Goal: Transaction & Acquisition: Purchase product/service

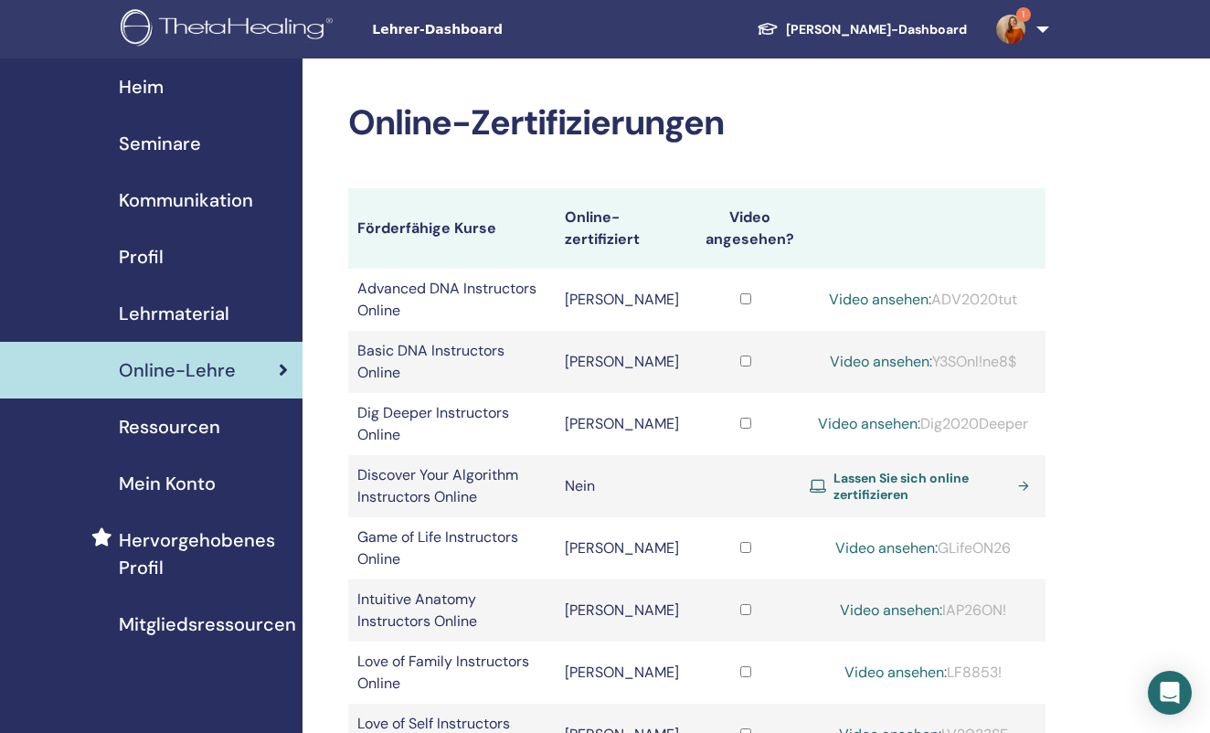
click at [859, 470] on span "Lassen Sie sich online zertifizieren" at bounding box center [922, 486] width 177 height 33
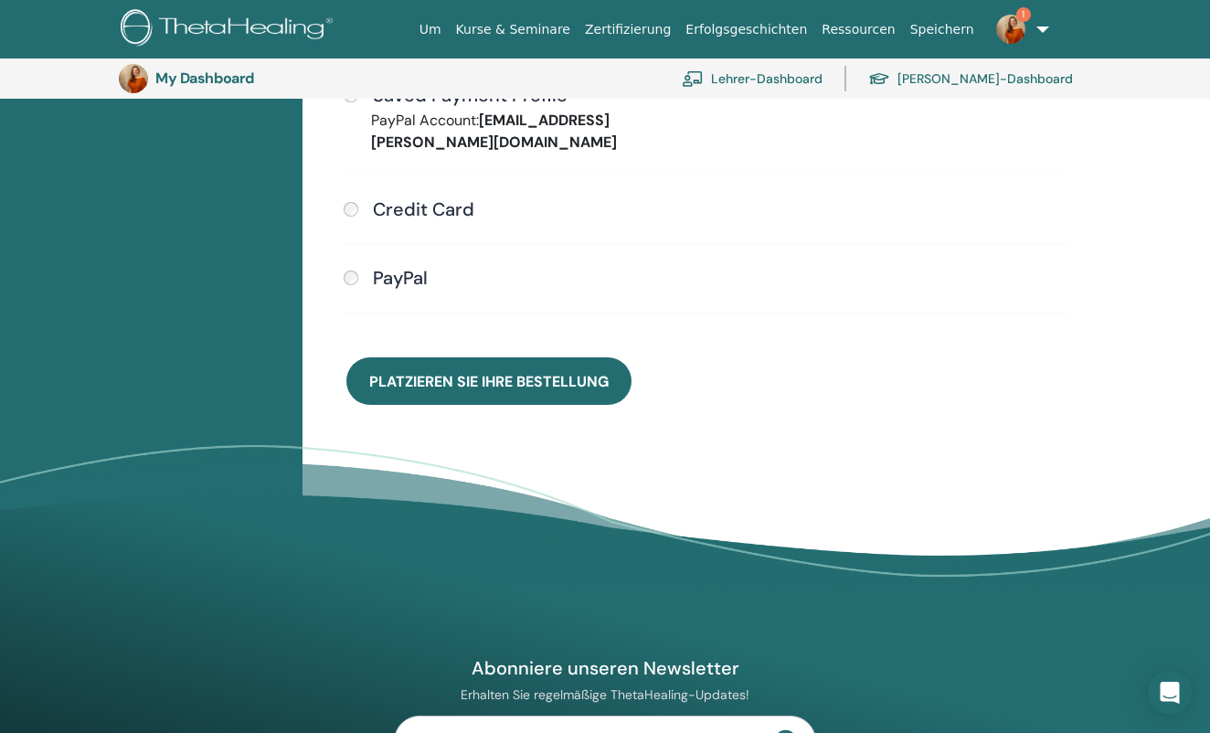
scroll to position [581, 0]
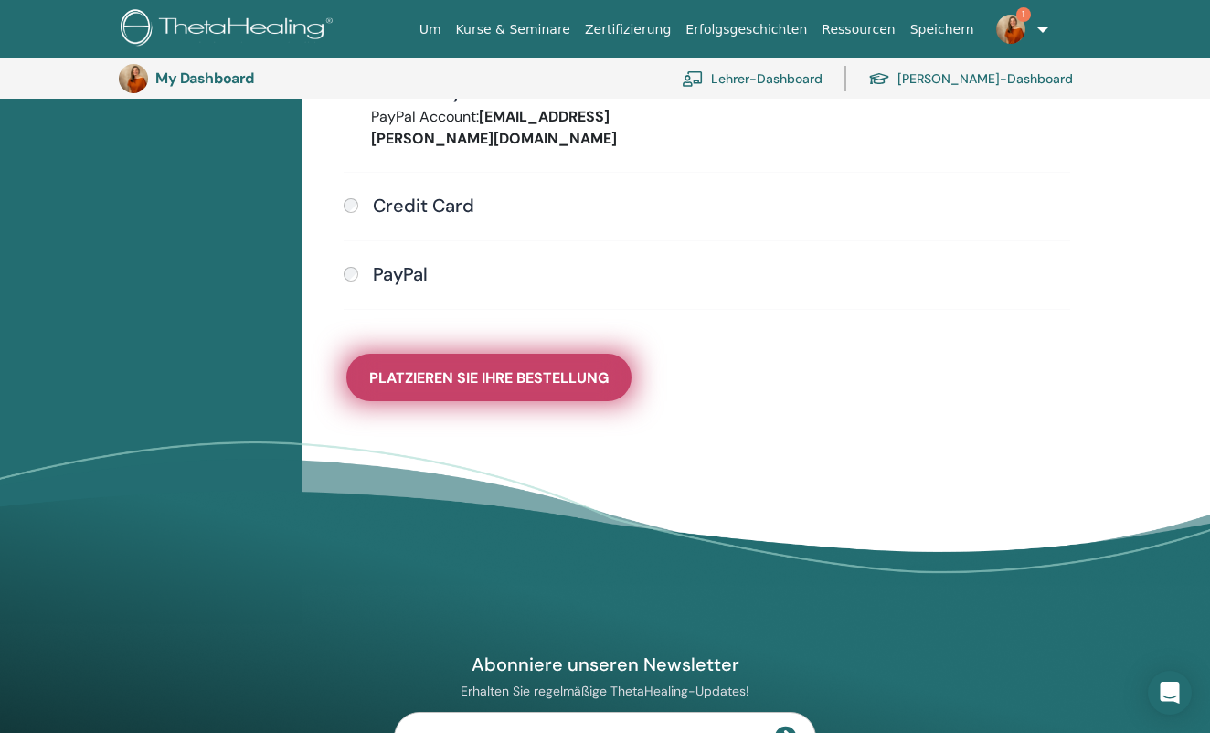
click at [550, 369] on button "Platzieren Sie Ihre Bestellung" at bounding box center [488, 378] width 285 height 48
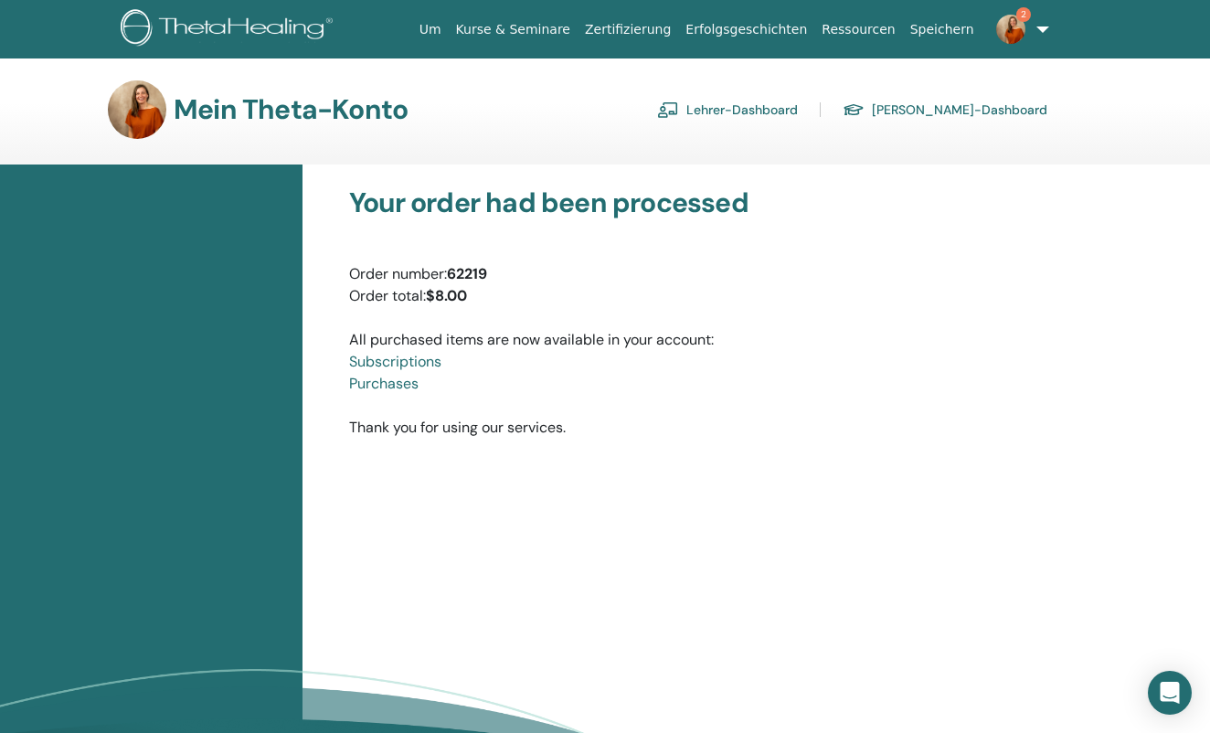
click at [201, 21] on img at bounding box center [230, 29] width 218 height 41
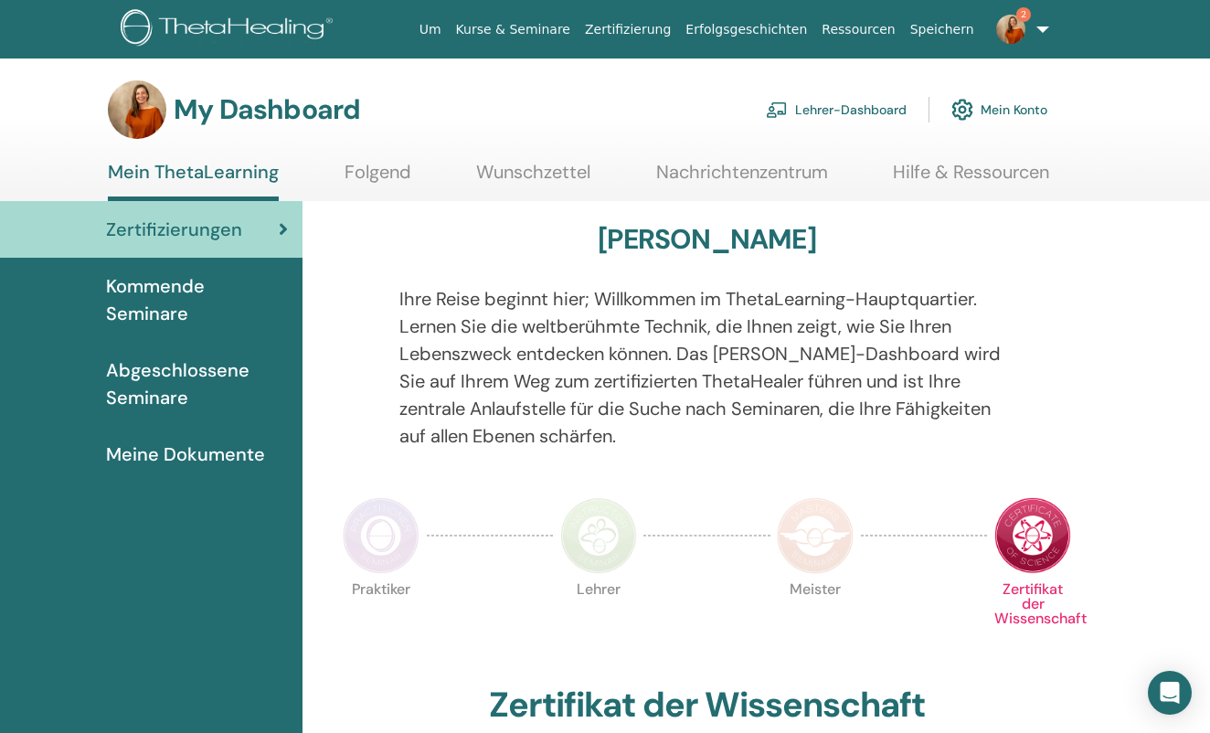
click at [827, 110] on link "Lehrer-Dashboard" at bounding box center [836, 110] width 141 height 40
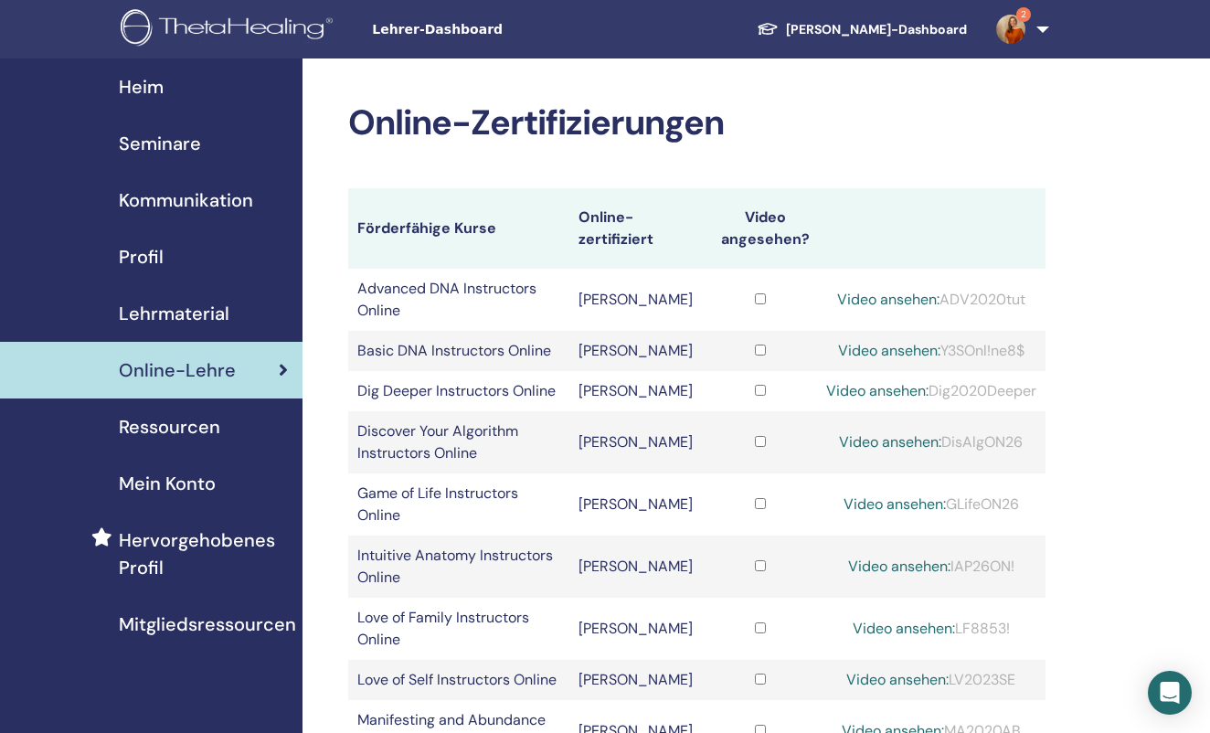
click at [863, 432] on link "Video ansehen:" at bounding box center [890, 441] width 102 height 19
drag, startPoint x: 943, startPoint y: 417, endPoint x: 1061, endPoint y: 418, distance: 117.9
click at [1061, 418] on div "Online-Zertifizierungen Förderfähige Kurse Online-zertifiziert Video angesehen?…" at bounding box center [757, 725] width 908 height 1333
drag, startPoint x: 1024, startPoint y: 417, endPoint x: 939, endPoint y: 415, distance: 85.0
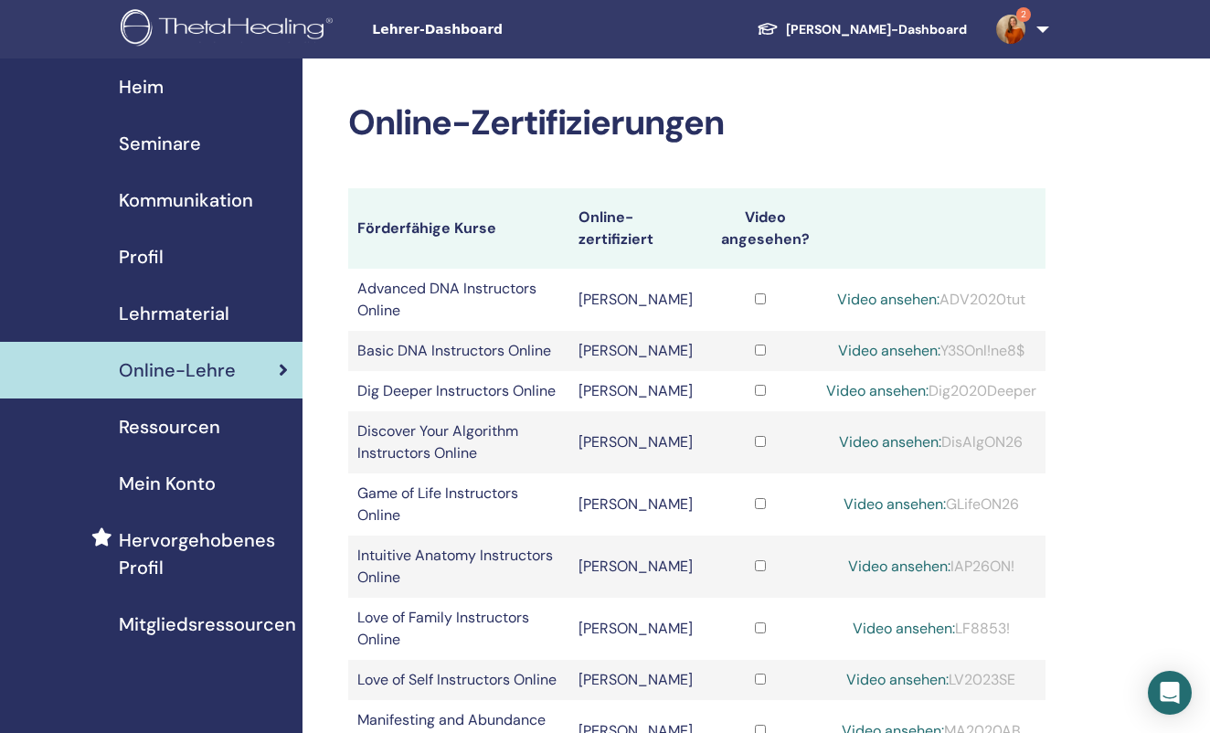
click at [939, 431] on div "Video ansehen: DisAlgON26" at bounding box center [931, 442] width 210 height 22
copy div "DisAlgON26"
click at [846, 432] on link "Video ansehen:" at bounding box center [890, 441] width 102 height 19
drag, startPoint x: 943, startPoint y: 420, endPoint x: 1023, endPoint y: 418, distance: 79.6
click at [1023, 431] on div "Video ansehen: DisAlgON26" at bounding box center [931, 442] width 210 height 22
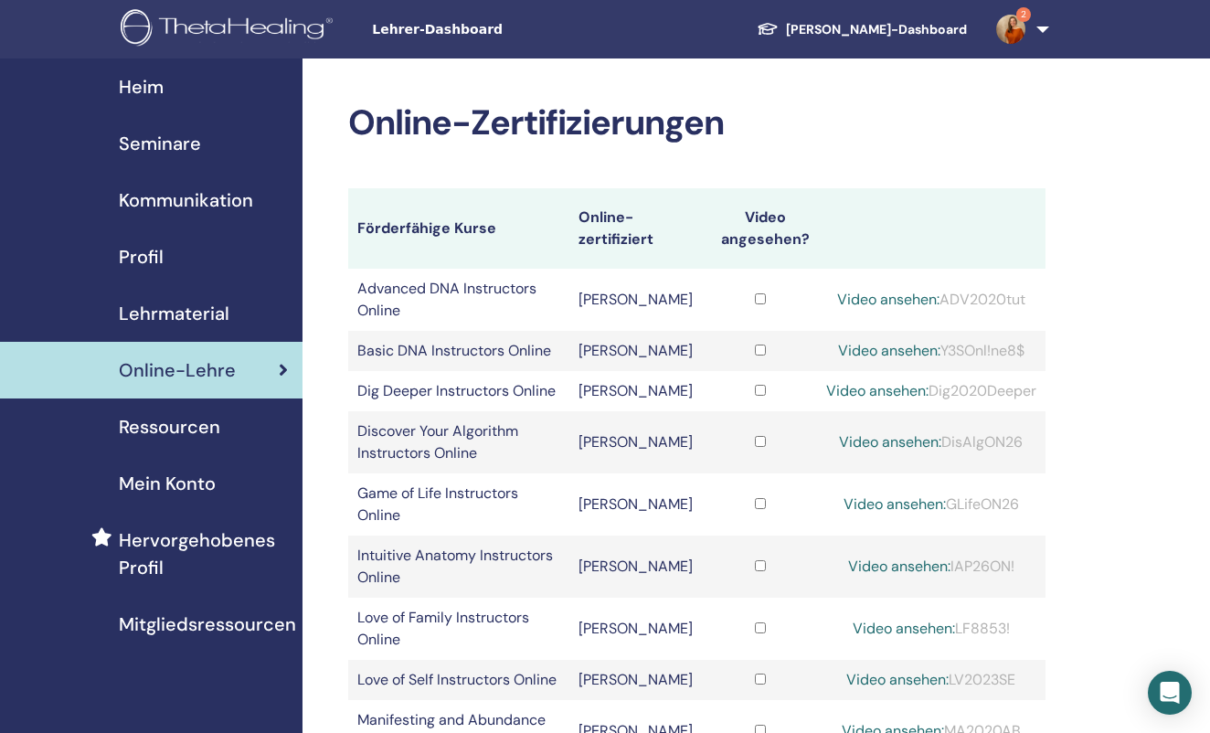
copy div "DisAlgON26"
click at [857, 432] on link "Video ansehen:" at bounding box center [890, 441] width 102 height 19
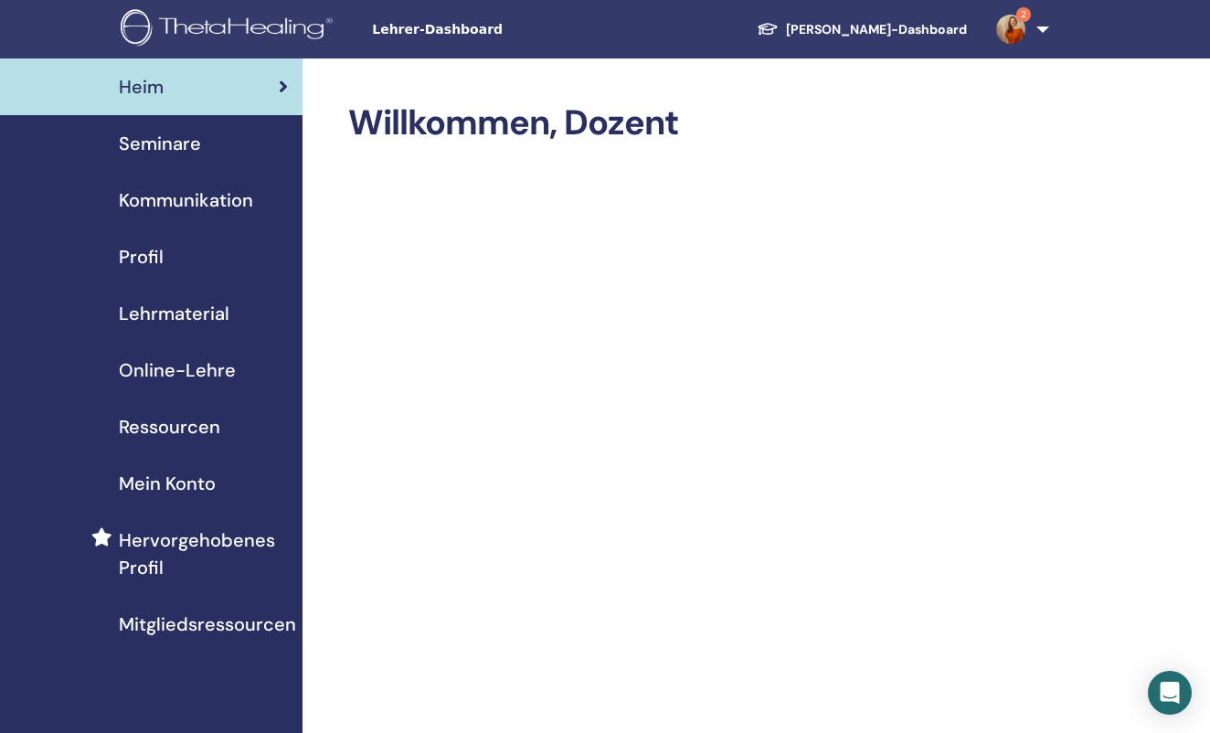
click at [163, 362] on span "Online-Lehre" at bounding box center [177, 370] width 117 height 27
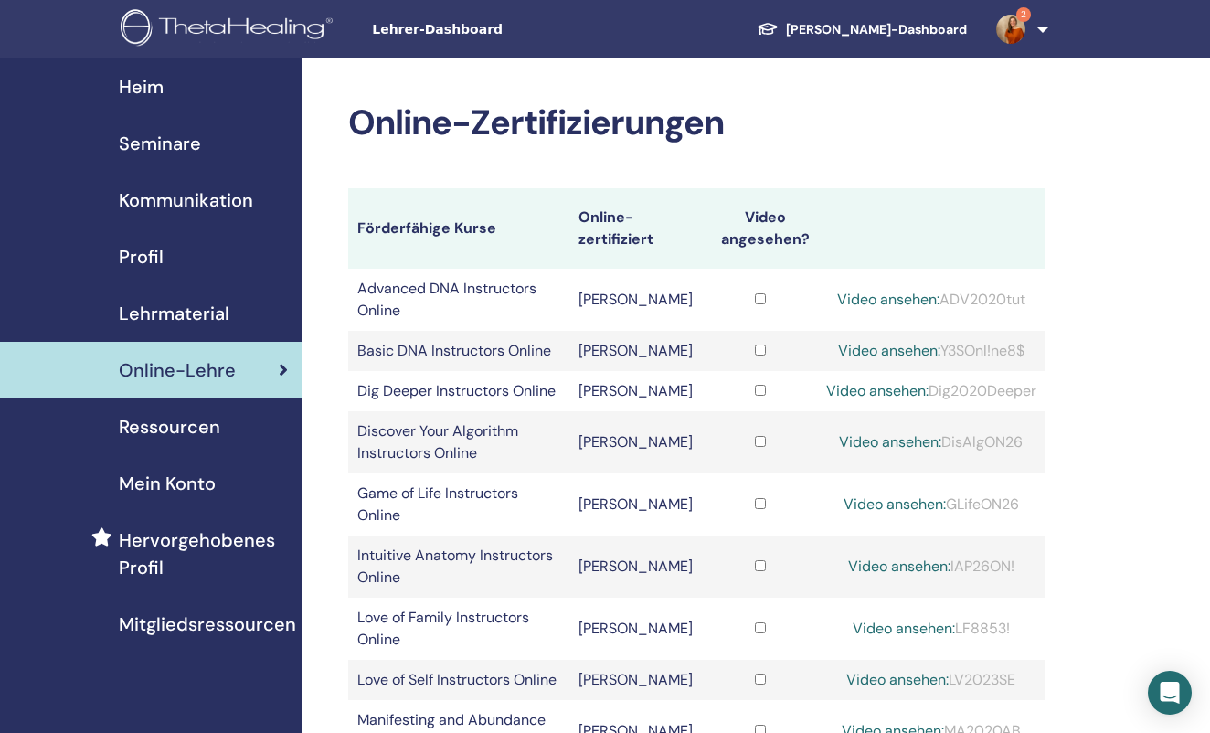
click at [847, 432] on link "Video ansehen:" at bounding box center [890, 441] width 102 height 19
